Goal: Browse casually: Explore the website without a specific task or goal

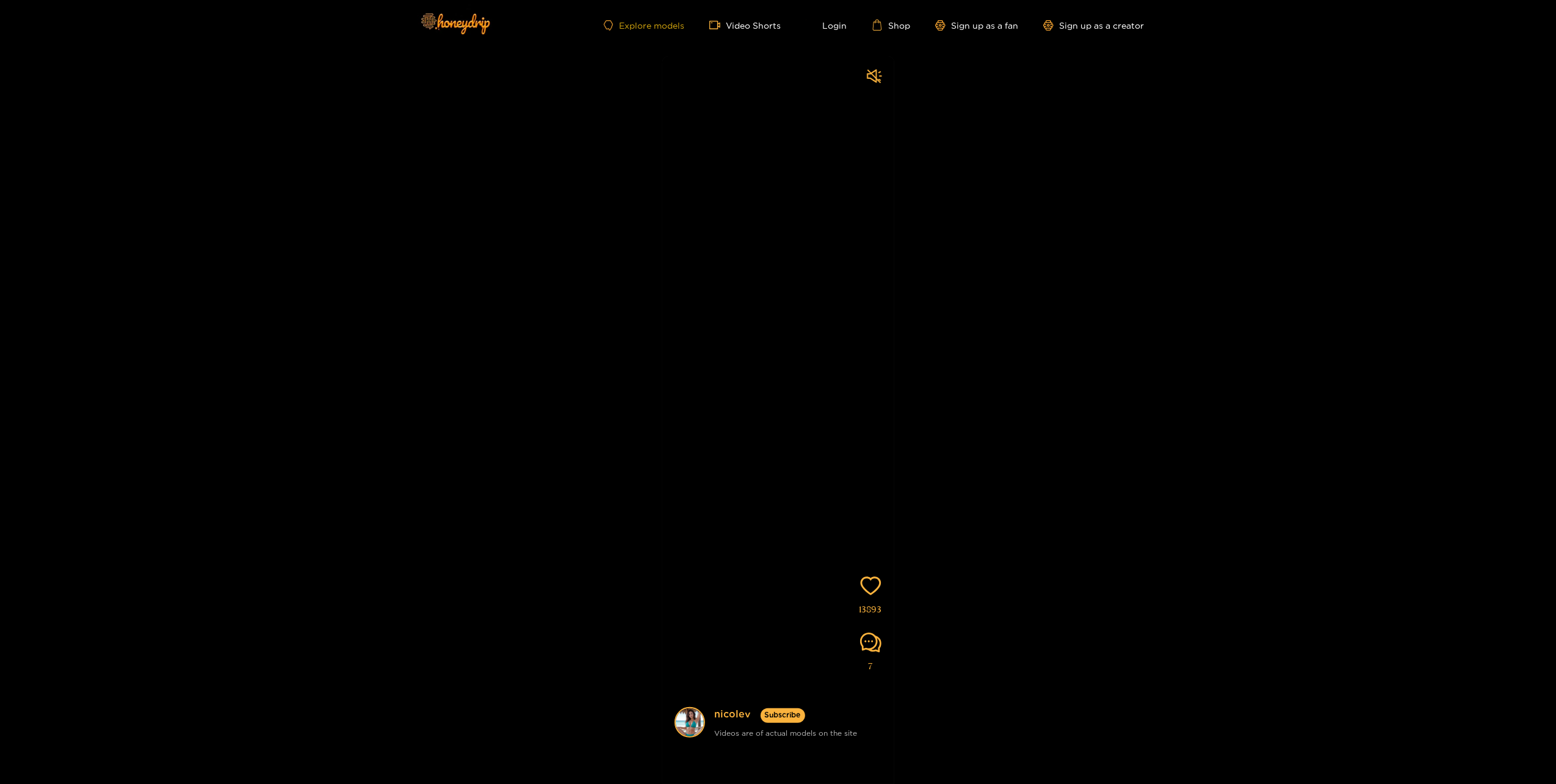
click at [646, 27] on link "Explore models" at bounding box center [644, 25] width 81 height 10
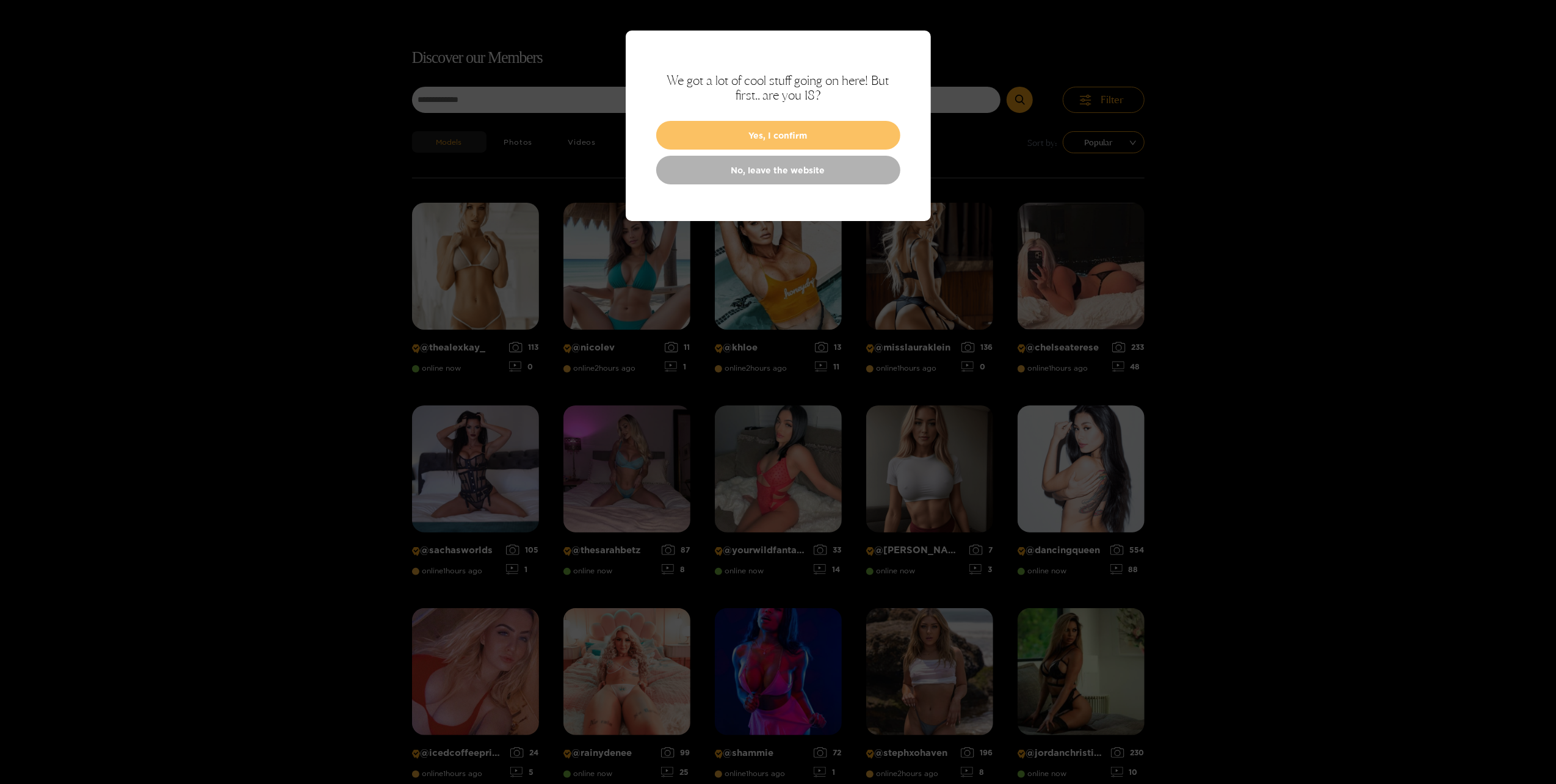
scroll to position [78, 0]
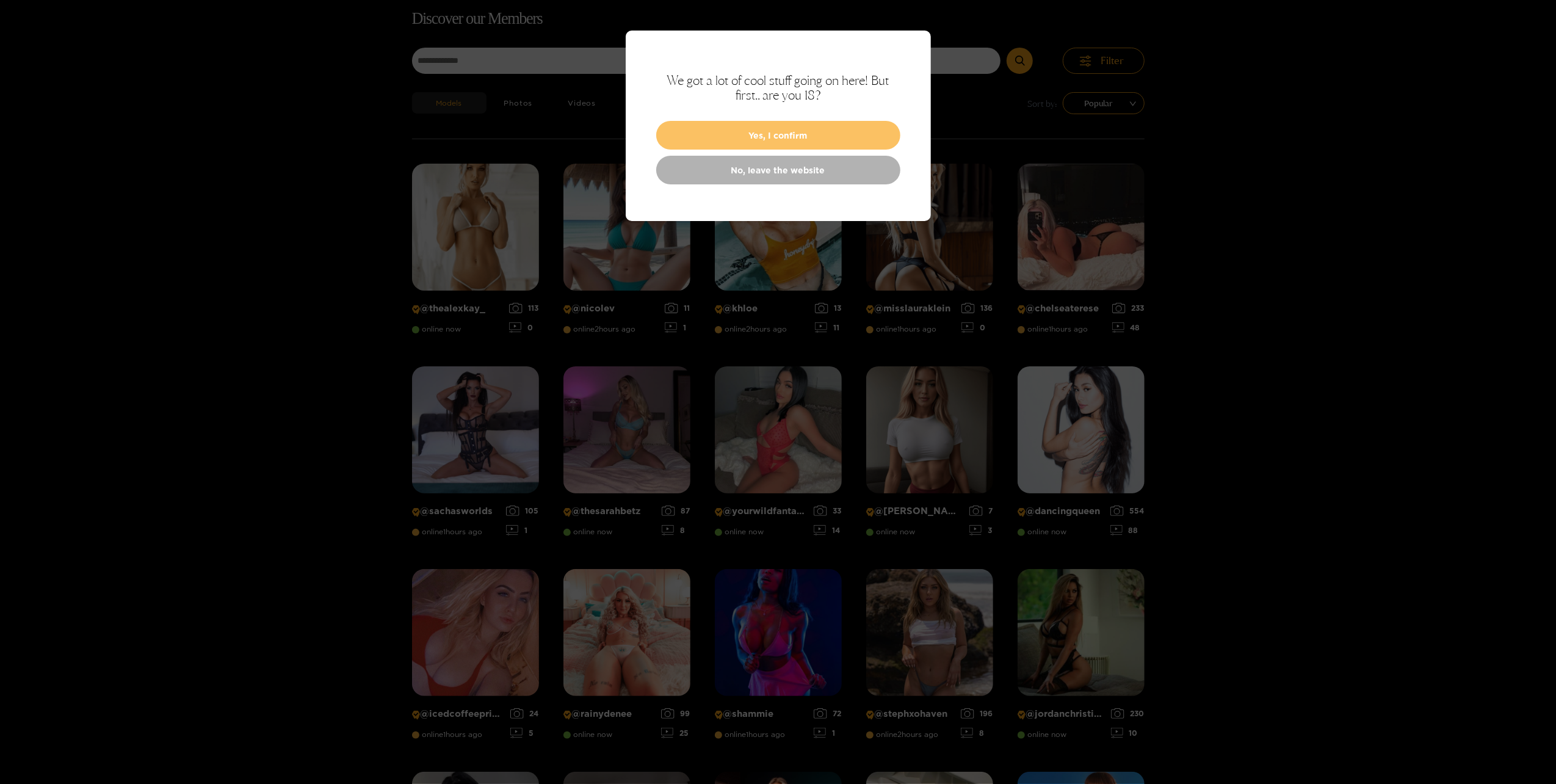
click at [781, 140] on button "Yes, I confirm" at bounding box center [778, 135] width 244 height 29
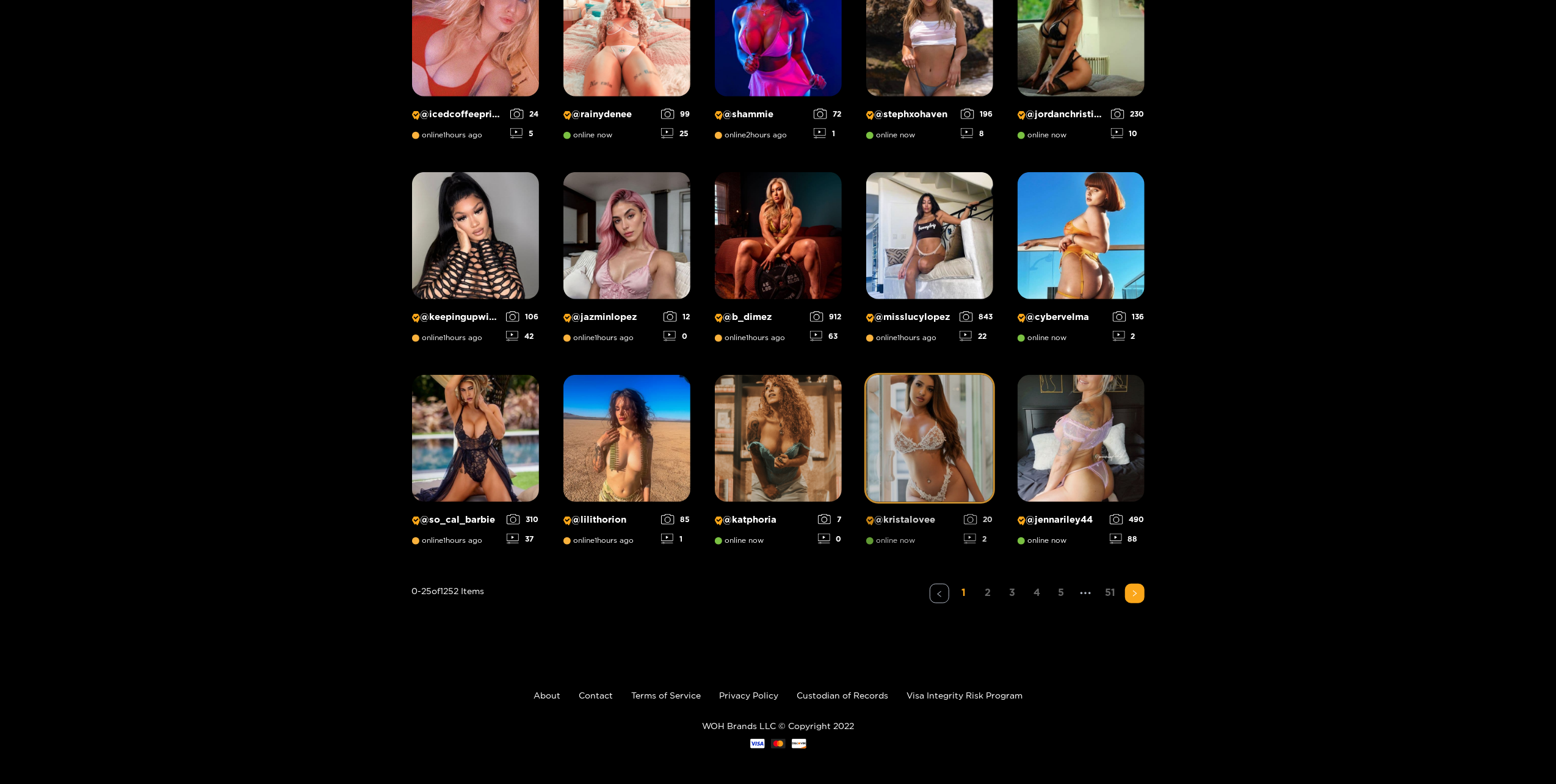
scroll to position [678, 0]
click at [993, 589] on link "2" at bounding box center [988, 592] width 20 height 18
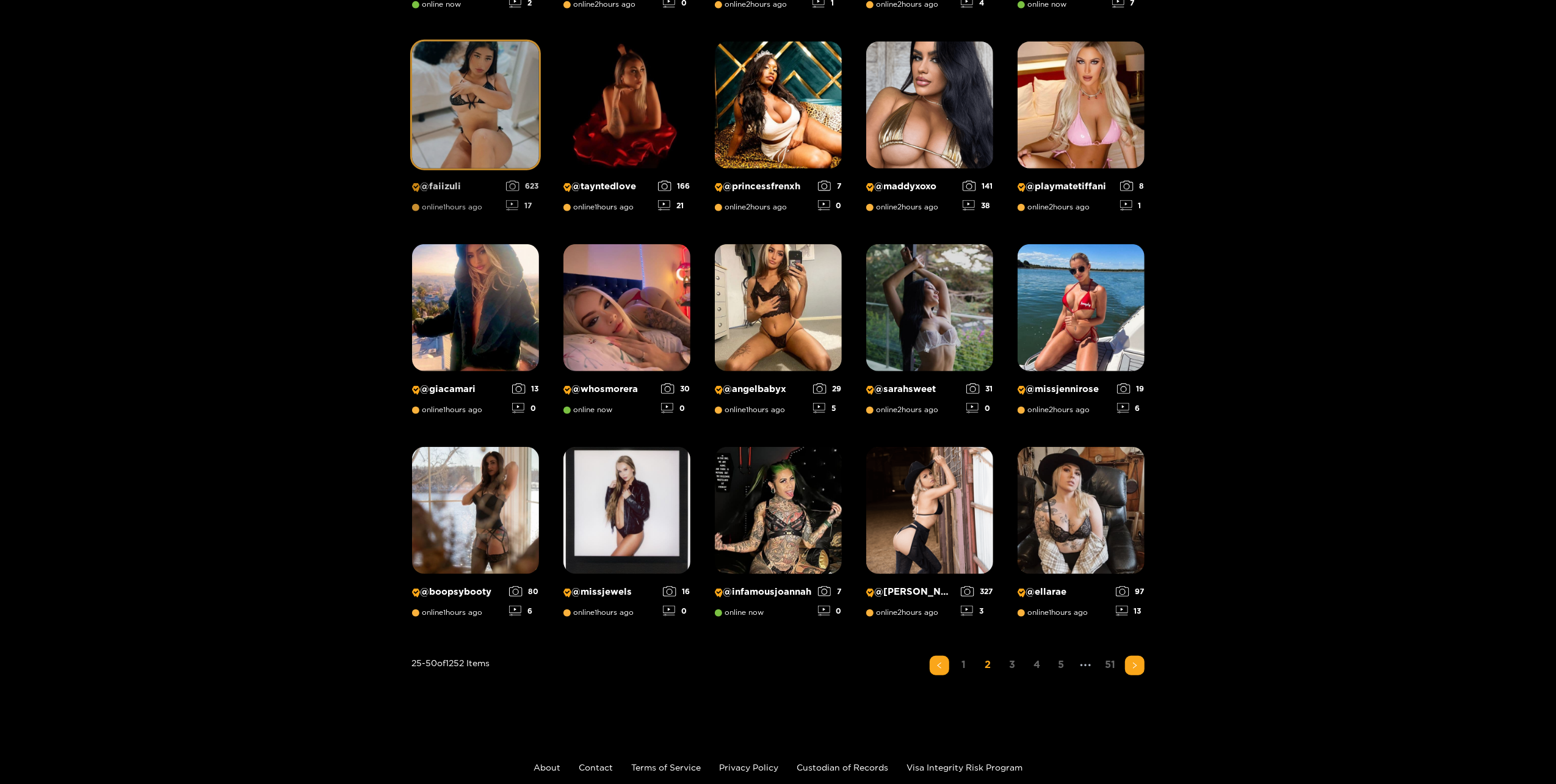
scroll to position [627, 0]
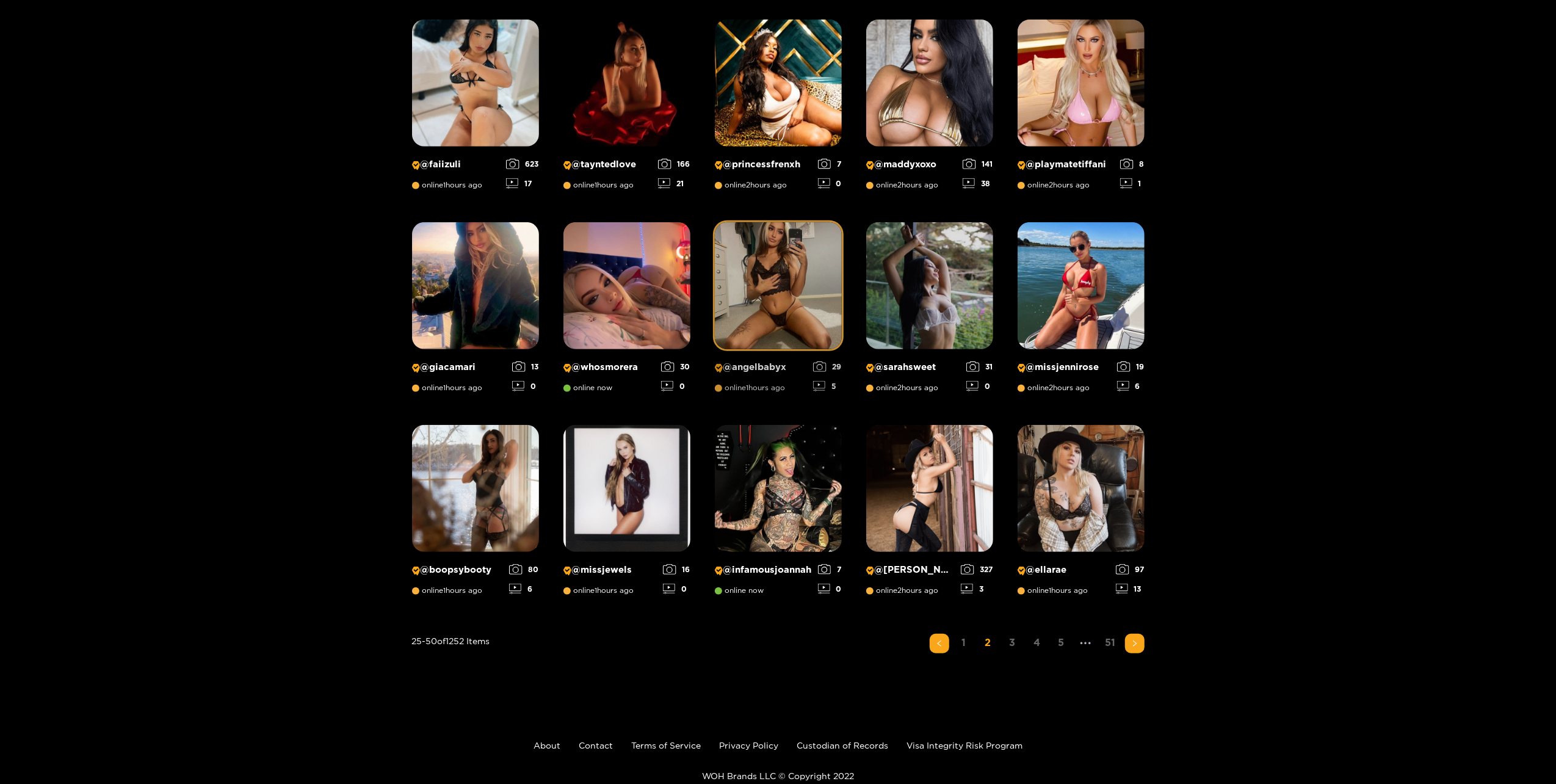
click at [823, 284] on img at bounding box center [778, 285] width 127 height 127
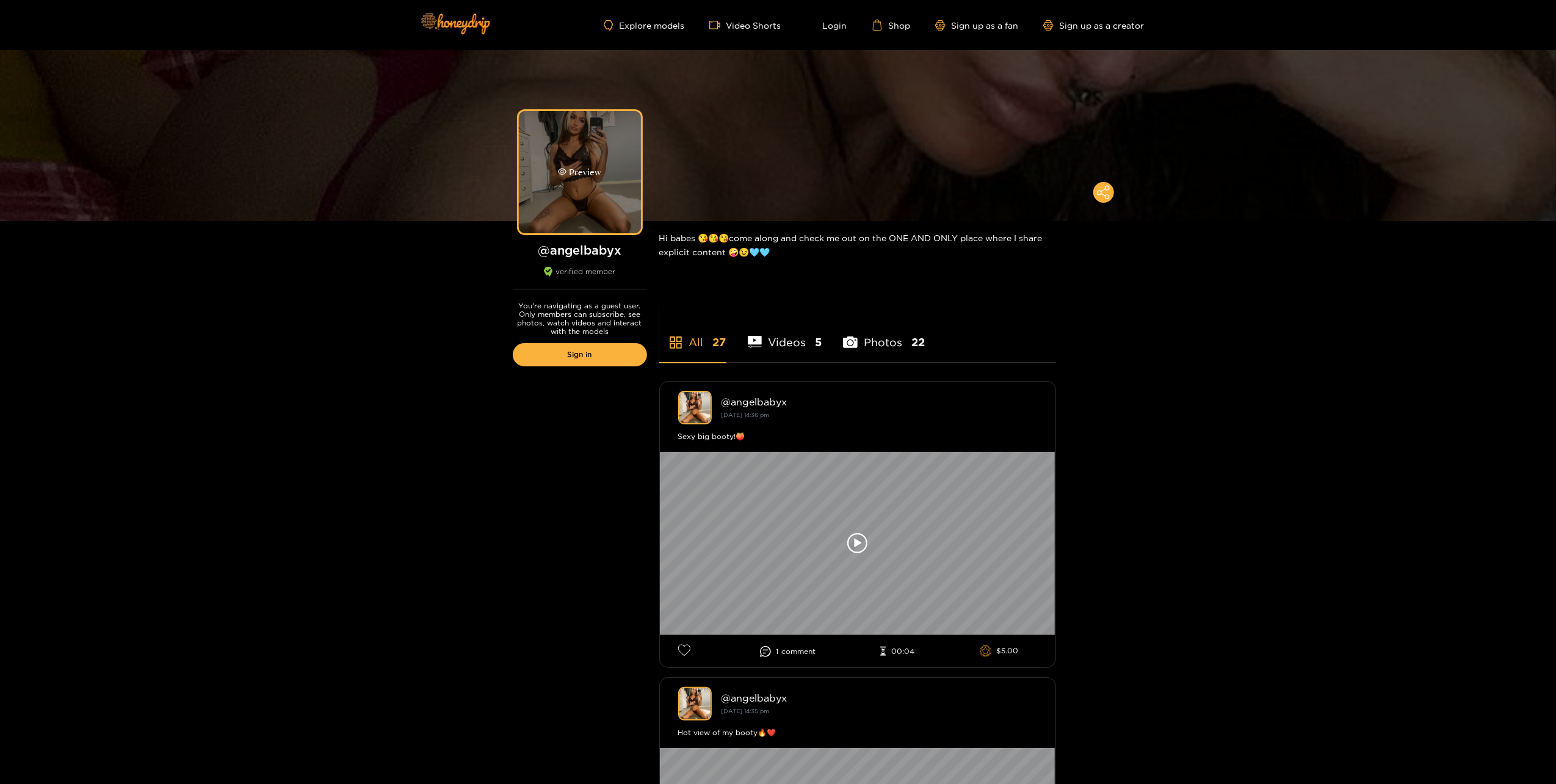
click at [574, 176] on div "Preview" at bounding box center [580, 173] width 43 height 14
